Goal: Information Seeking & Learning: Find specific fact

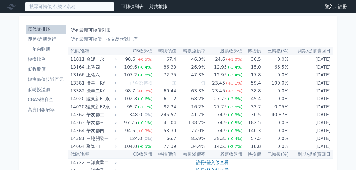
click at [103, 10] on input at bounding box center [70, 7] width 90 height 10
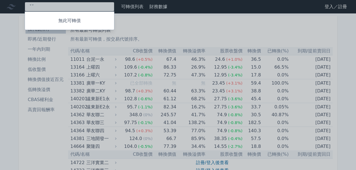
type input "ˇ"
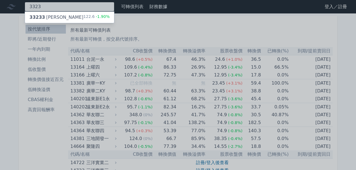
type input "3323"
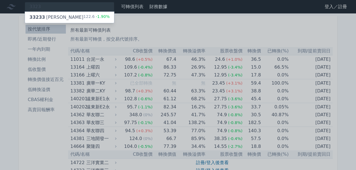
click at [98, 20] on div "122.6 -1.90%" at bounding box center [97, 17] width 26 height 7
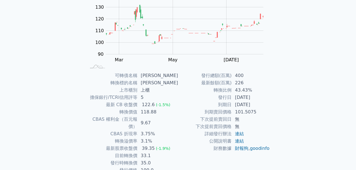
scroll to position [75, 0]
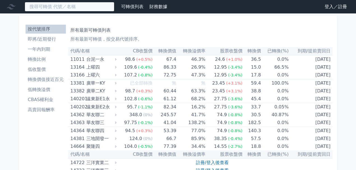
click at [95, 9] on input at bounding box center [70, 7] width 90 height 10
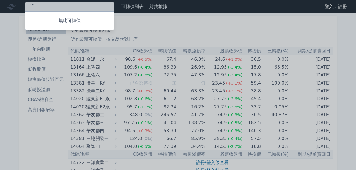
type input "ˇ"
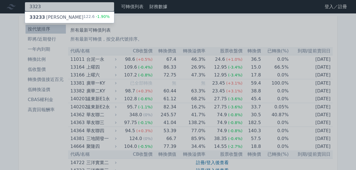
type input "3323"
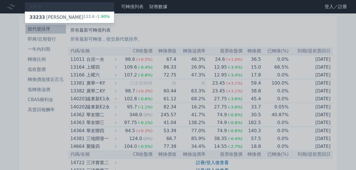
click at [90, 12] on div "33233 加百裕三 122.6 -1.90%" at bounding box center [69, 17] width 89 height 11
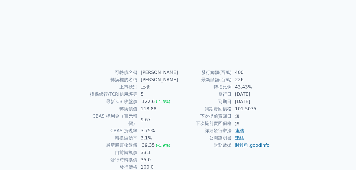
scroll to position [75, 0]
